Goal: Task Accomplishment & Management: Manage account settings

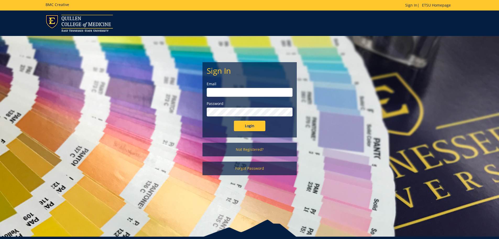
type input "mcallistercl@etsu.edu"
click at [253, 126] on input "Login" at bounding box center [249, 126] width 31 height 10
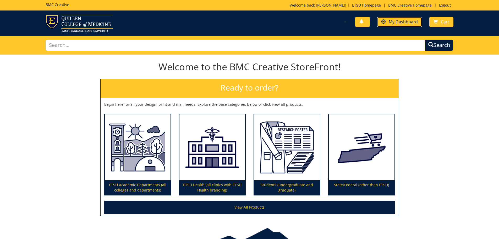
click at [393, 22] on span "My Dashboard" at bounding box center [403, 22] width 29 height 6
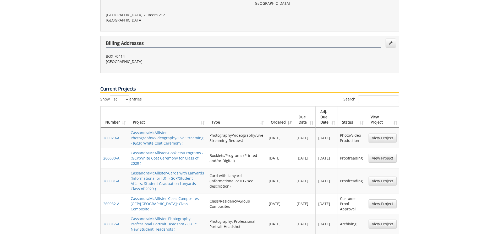
scroll to position [183, 0]
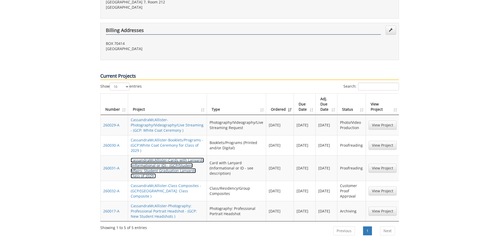
click at [171, 158] on link "CassandraMcAllister-Cards with Lanyards (Informational or ID) - (GCP/Student Af…" at bounding box center [167, 168] width 73 height 21
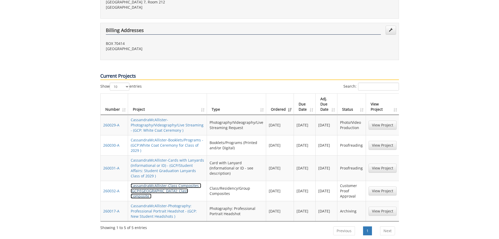
click at [163, 183] on link "CassandraMcAllister-Class Composites - (GCP/[GEOGRAPHIC_DATA]: Class Composite )" at bounding box center [166, 190] width 71 height 15
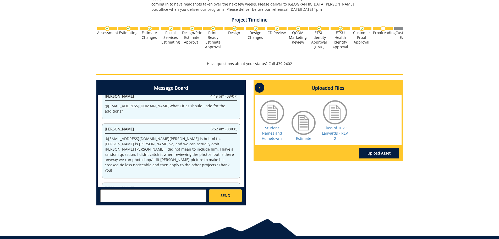
scroll to position [261, 0]
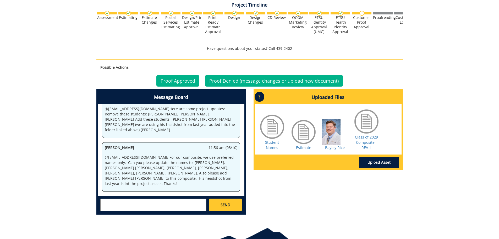
scroll to position [183, 0]
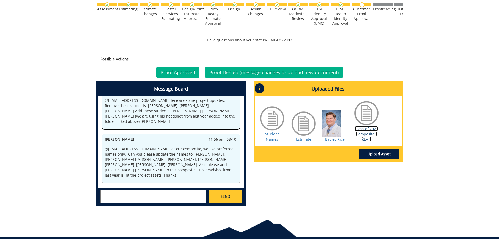
click at [366, 136] on link "Class of 2029 Composite - REV 1" at bounding box center [366, 133] width 23 height 15
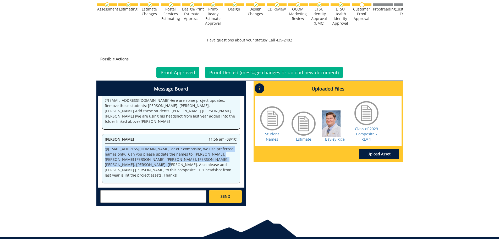
drag, startPoint x: 106, startPoint y: 150, endPoint x: 202, endPoint y: 160, distance: 96.4
click at [202, 160] on p "@ aresam@etsu.edu For our composite, we use preferred names only. Can you pleas…" at bounding box center [171, 161] width 133 height 31
copy p "@ aresam@etsu.edu For our composite, we use preferred names only. Can you pleas…"
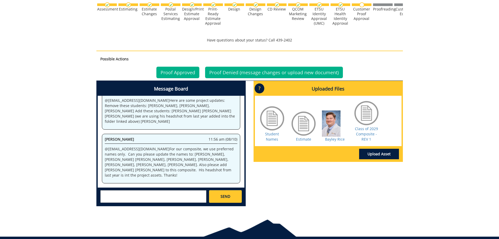
click at [159, 192] on textarea at bounding box center [153, 196] width 106 height 13
paste textarea "@aresam@etsu.edu For our composite, we use preferred names only. Can you please…"
type textarea "@aresam@etsu.edu For our composite, we use preferred names only. Can you please…"
click at [232, 198] on link "SEND" at bounding box center [225, 196] width 33 height 13
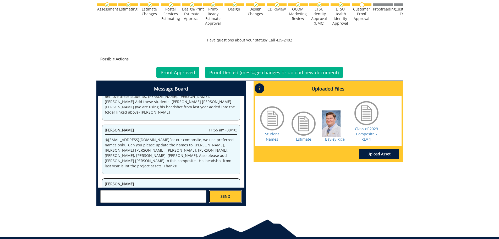
scroll to position [0, 0]
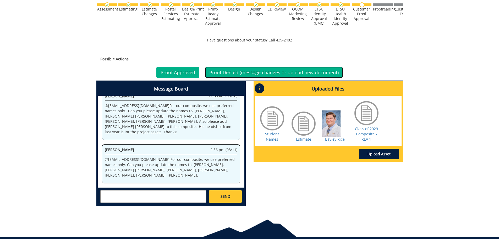
click at [225, 71] on link "Proof Denied (message changes or upload new document)" at bounding box center [274, 73] width 138 height 12
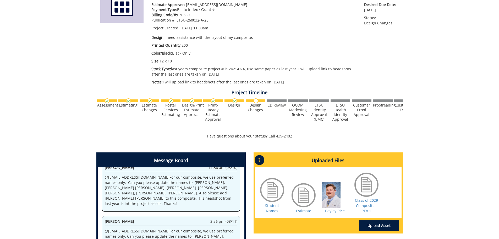
scroll to position [181, 0]
